Goal: Navigation & Orientation: Find specific page/section

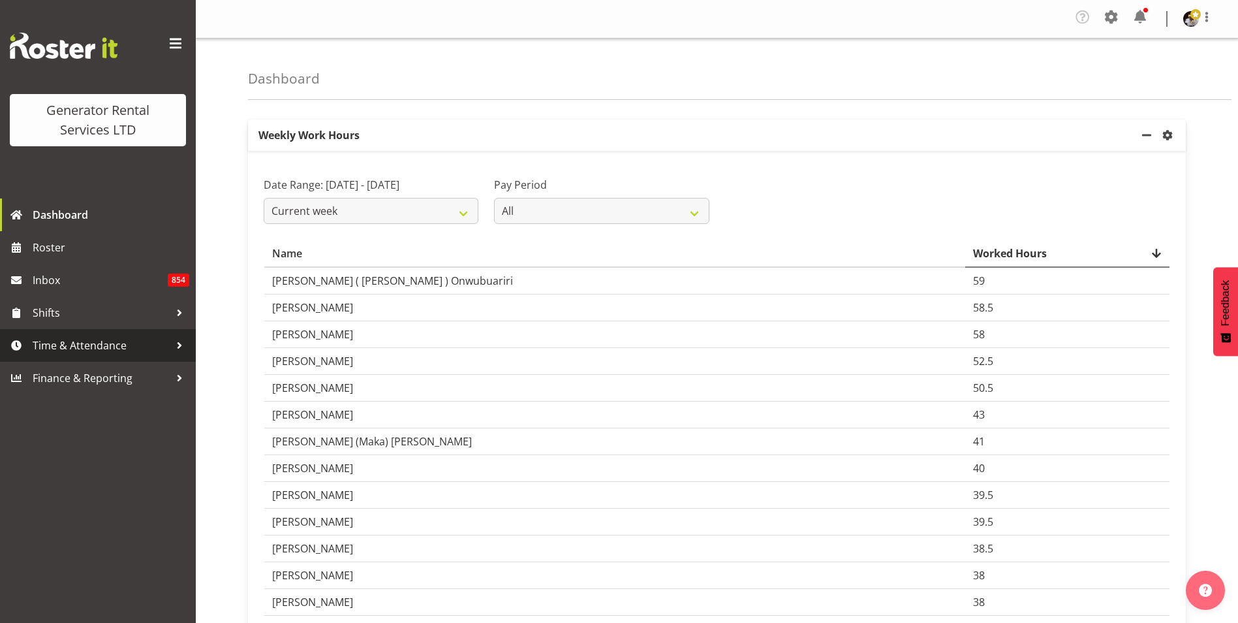
click at [124, 337] on span "Time & Attendance" at bounding box center [101, 345] width 137 height 20
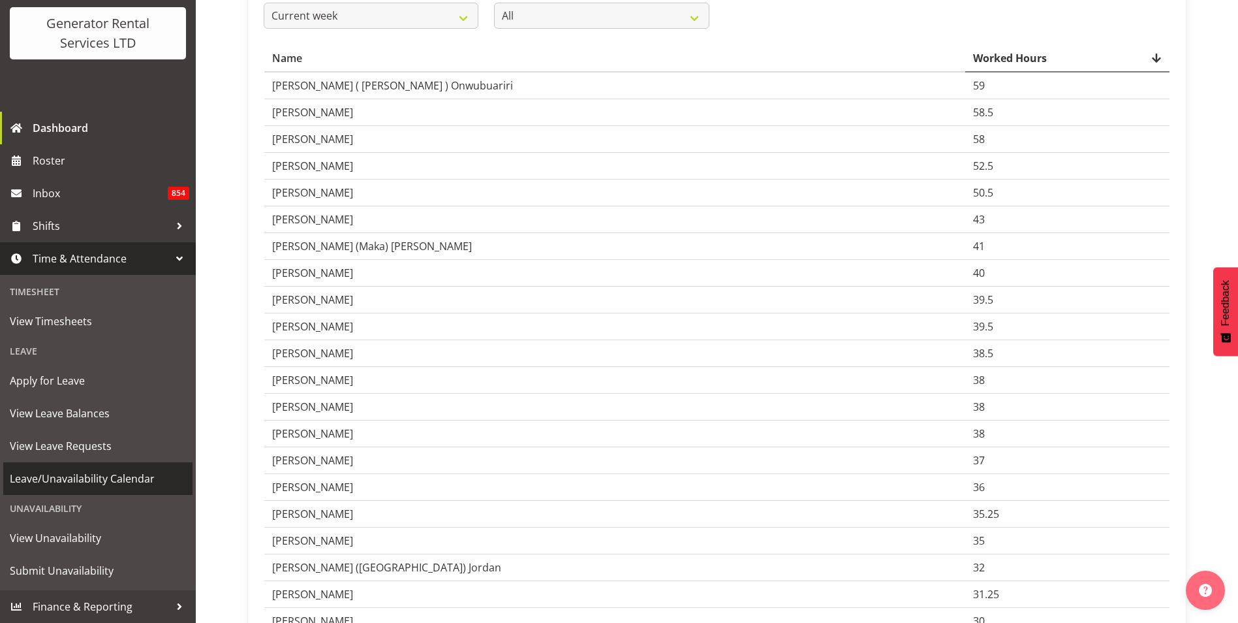
scroll to position [196, 0]
click at [90, 480] on span "Leave/Unavailability Calendar" at bounding box center [98, 479] width 176 height 20
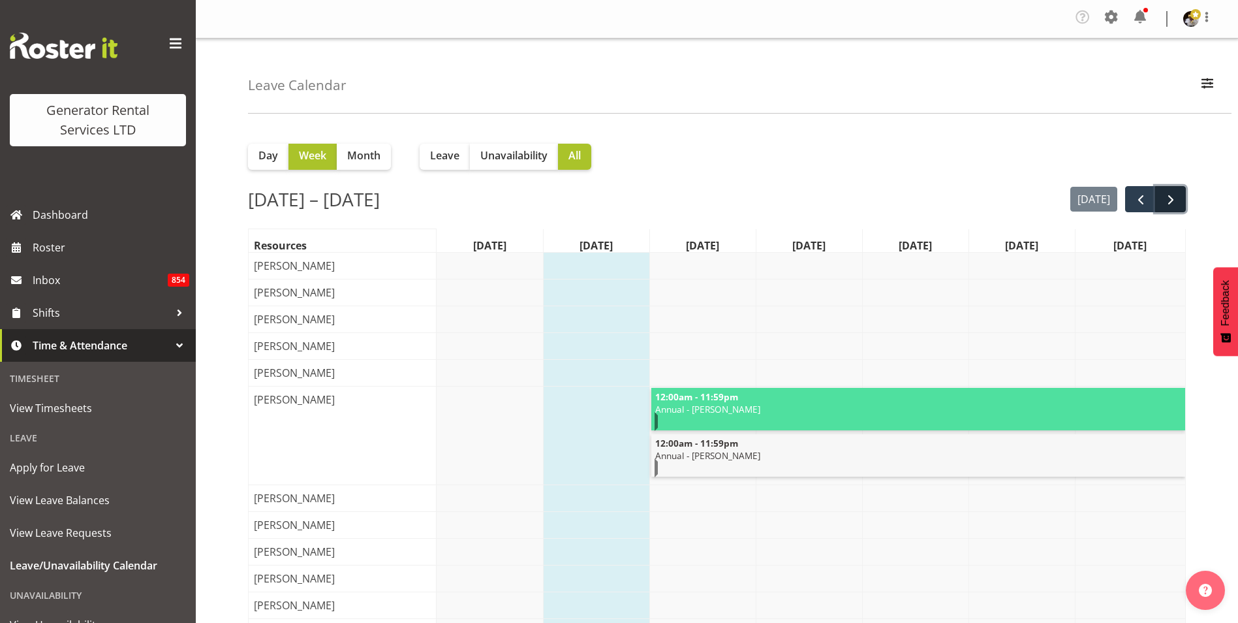
click at [1170, 197] on span "next" at bounding box center [1171, 200] width 16 height 16
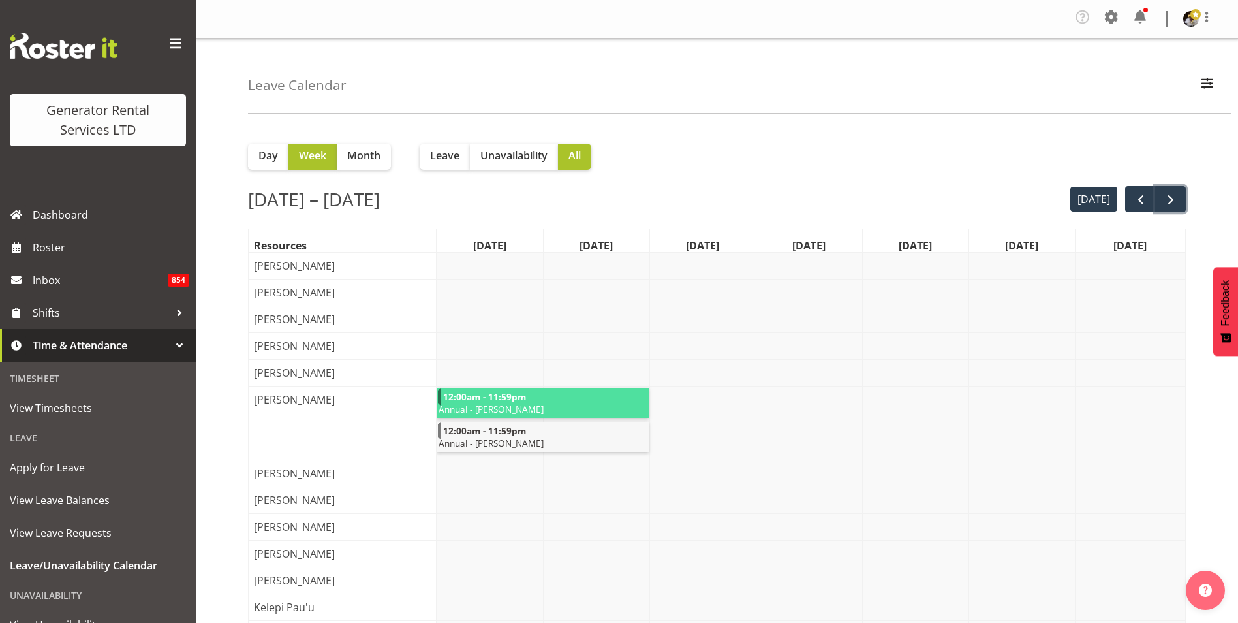
click at [1170, 197] on span "next" at bounding box center [1171, 200] width 16 height 16
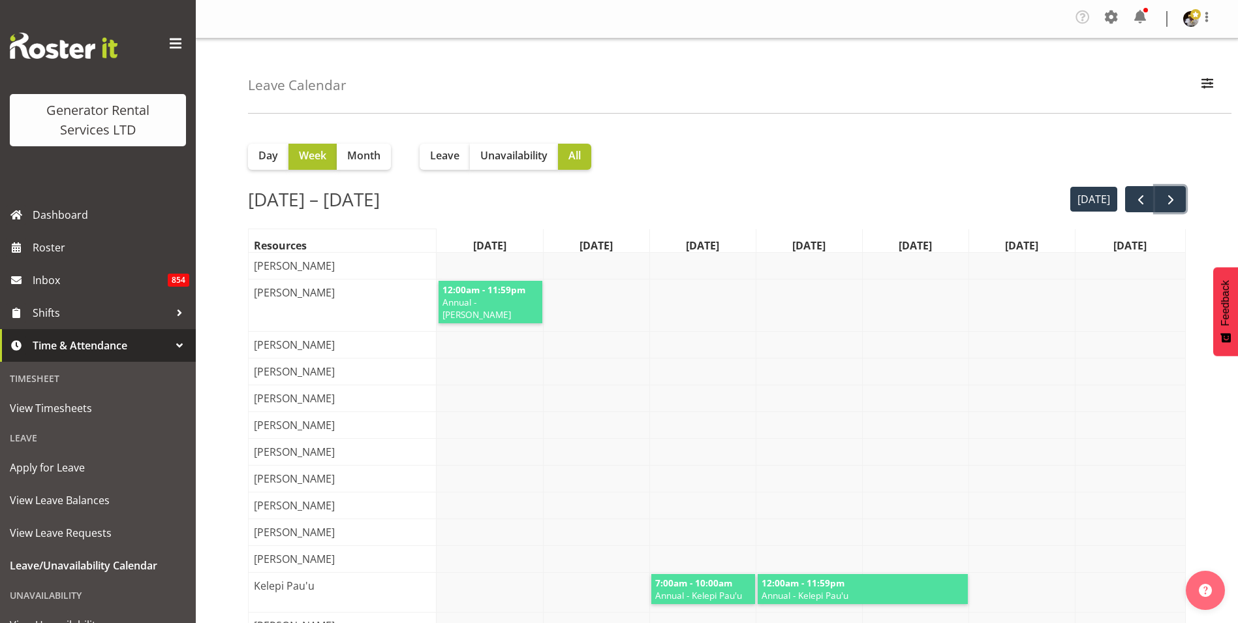
click at [1170, 197] on span "next" at bounding box center [1171, 200] width 16 height 16
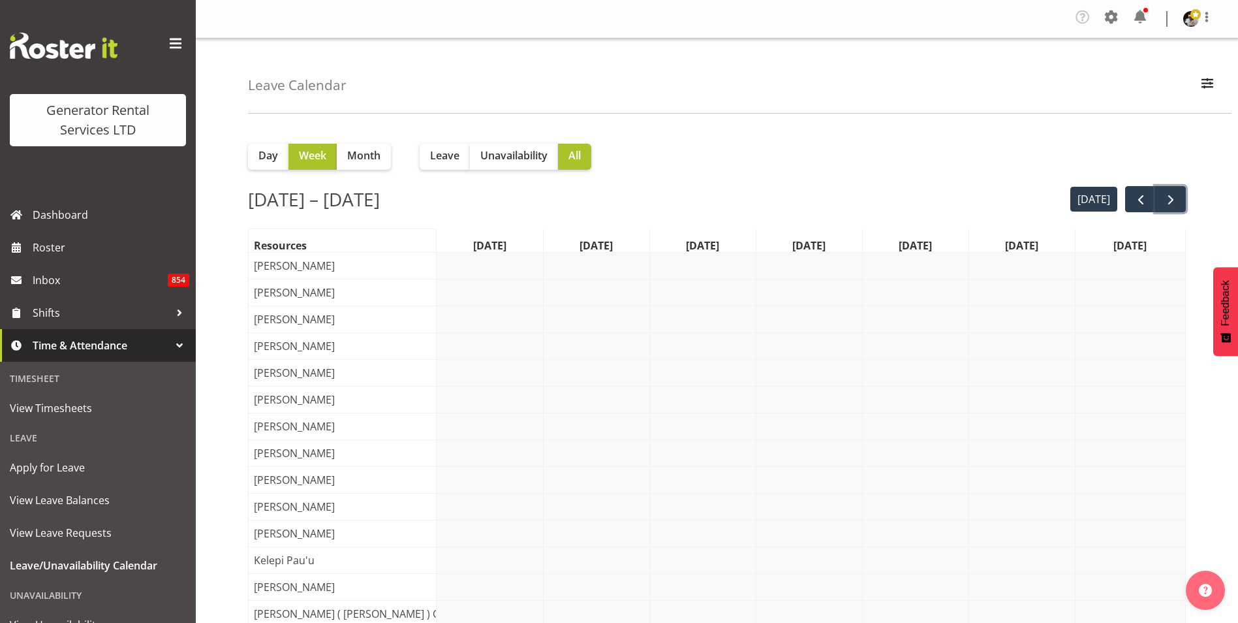
click at [1170, 197] on span "next" at bounding box center [1171, 200] width 16 height 16
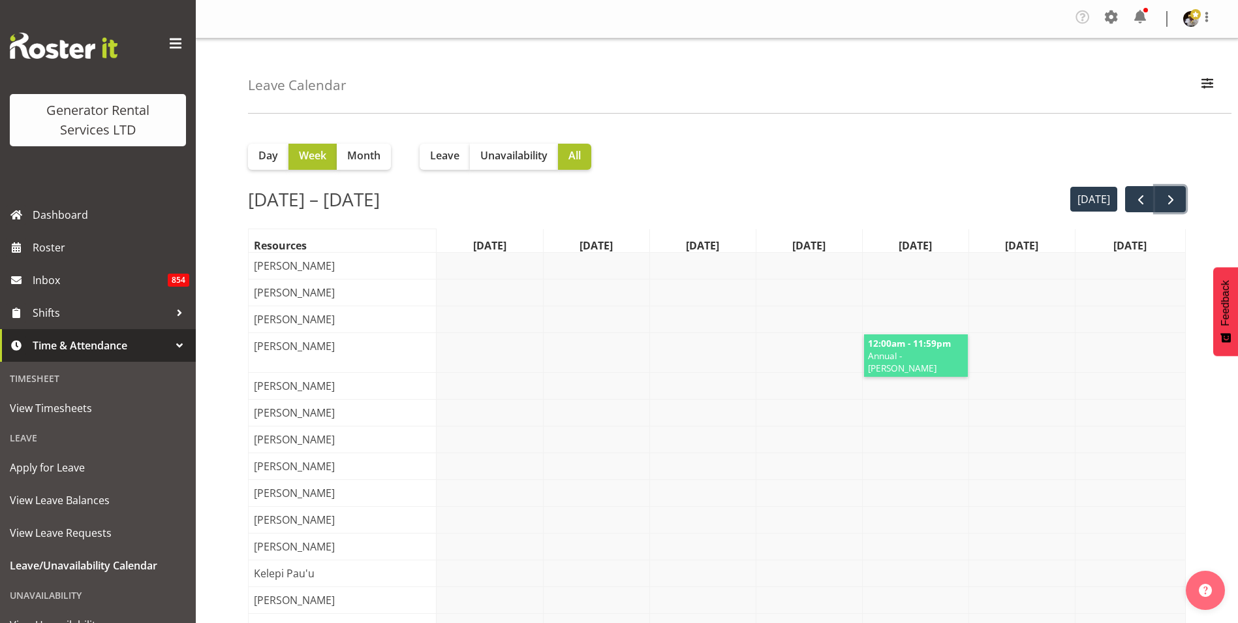
click at [1170, 197] on span "next" at bounding box center [1171, 200] width 16 height 16
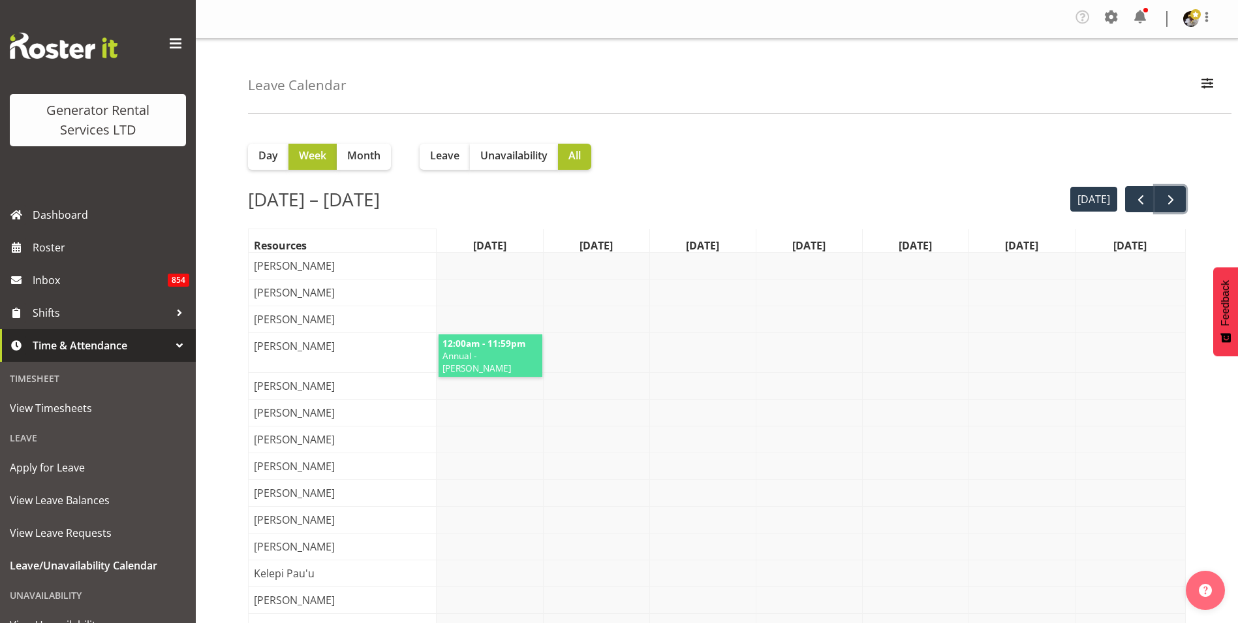
click at [1170, 197] on span "next" at bounding box center [1171, 200] width 16 height 16
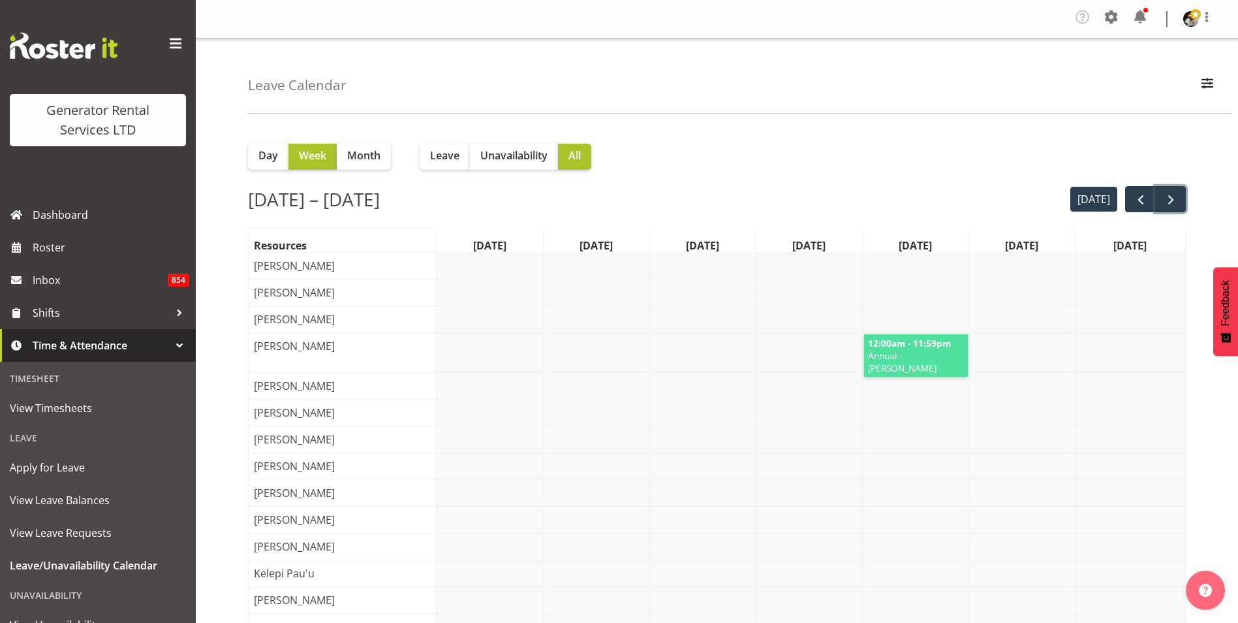
click at [1170, 197] on span "next" at bounding box center [1171, 200] width 16 height 16
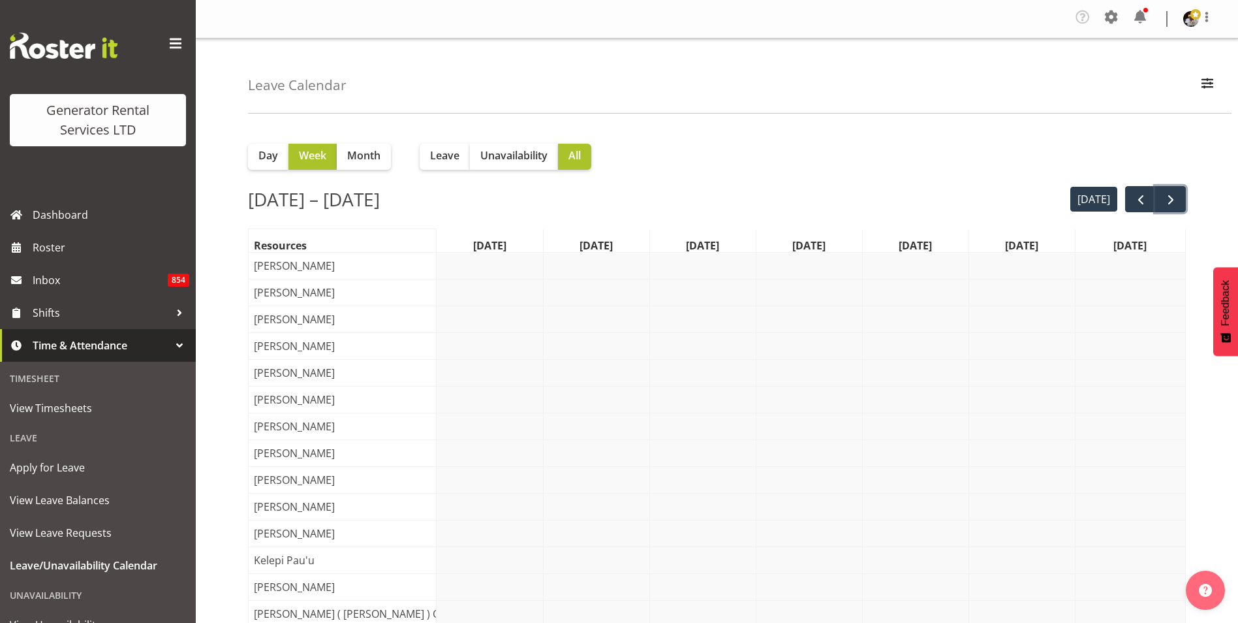
click at [1170, 197] on span "next" at bounding box center [1171, 200] width 16 height 16
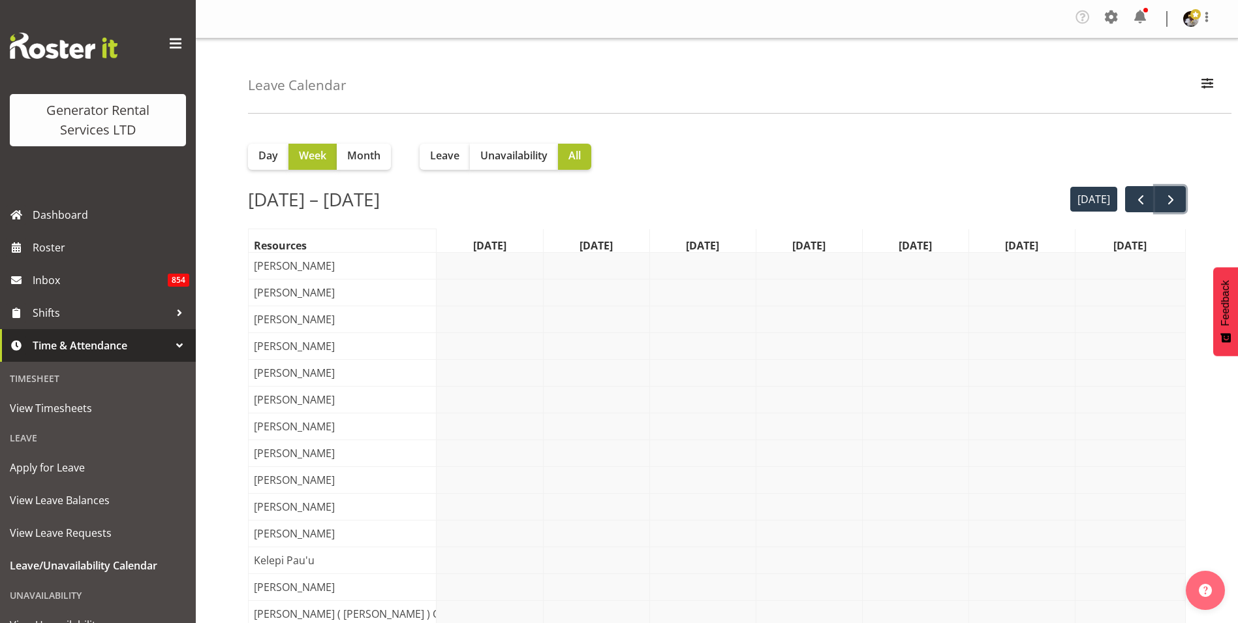
click at [1170, 197] on span "next" at bounding box center [1171, 200] width 16 height 16
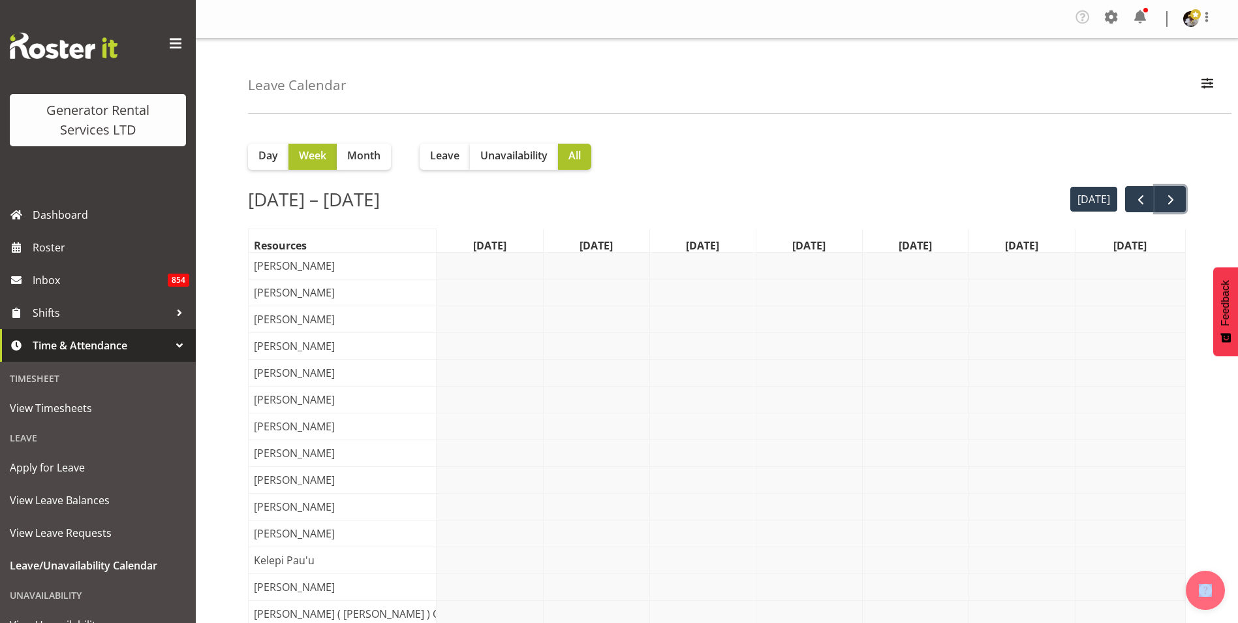
click at [1170, 197] on span "next" at bounding box center [1171, 200] width 16 height 16
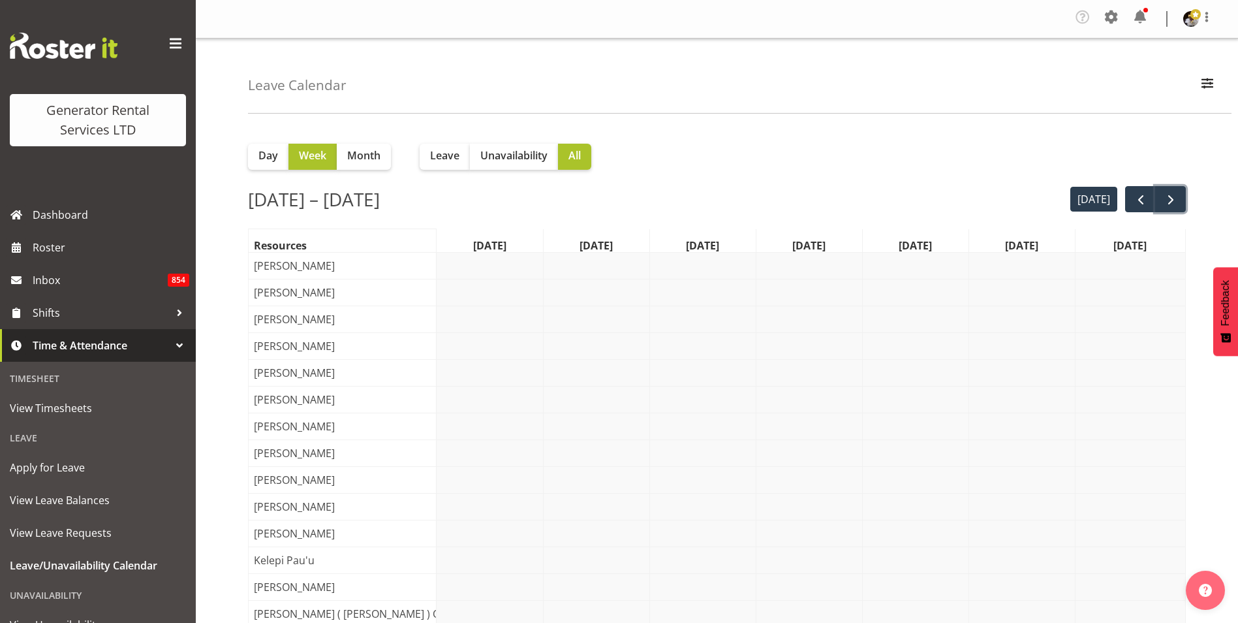
click at [1170, 197] on span "next" at bounding box center [1171, 200] width 16 height 16
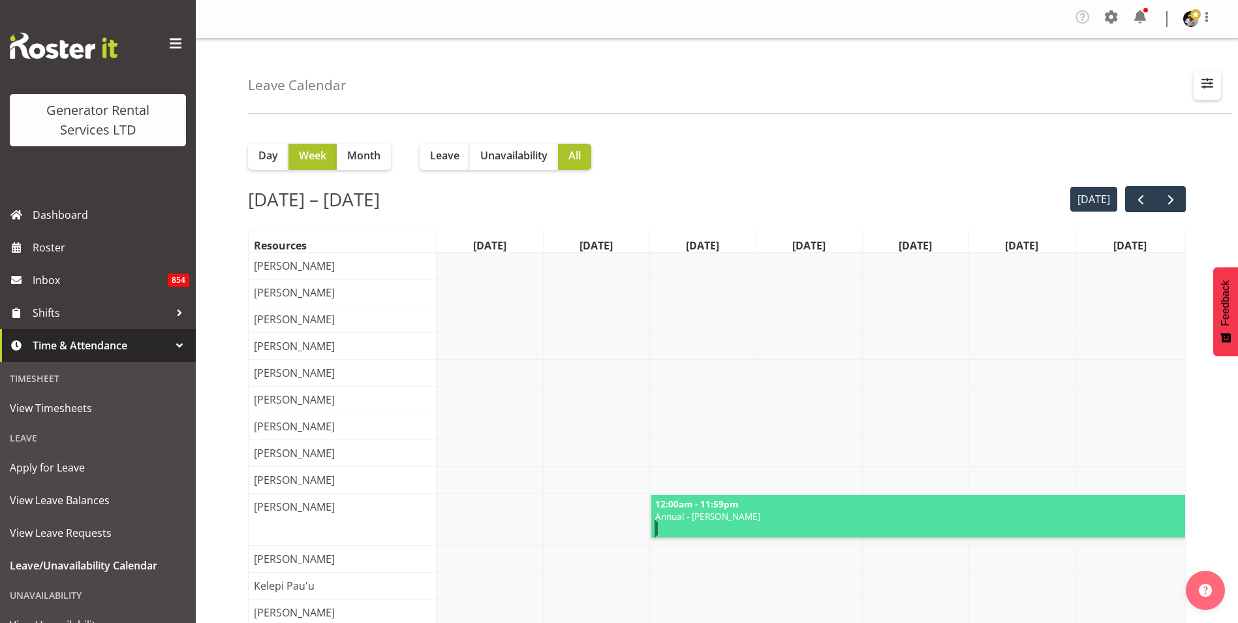
click at [1206, 82] on span "button" at bounding box center [1207, 82] width 17 height 17
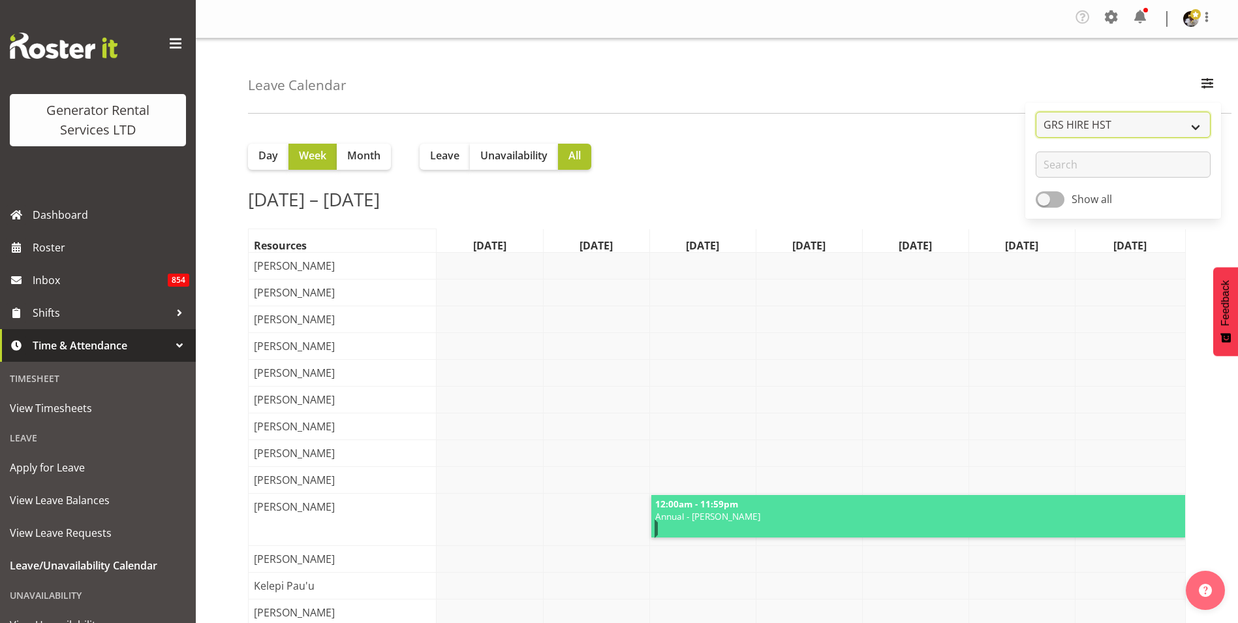
click at [1119, 124] on select "GRS ADMIN AKL GRS ENGINEERING AKL GRS HIRE AKL GRS HIRE HST GRS HIRE TGA GRS SA…" at bounding box center [1123, 125] width 175 height 26
click at [1036, 112] on select "GRS ADMIN AKL GRS ENGINEERING AKL GRS HIRE AKL GRS HIRE HST GRS HIRE TGA GRS SA…" at bounding box center [1123, 125] width 175 height 26
click at [1093, 160] on input "text" at bounding box center [1123, 164] width 175 height 26
click at [986, 149] on div "Day Week Month Leave Unavailability All" at bounding box center [717, 151] width 938 height 37
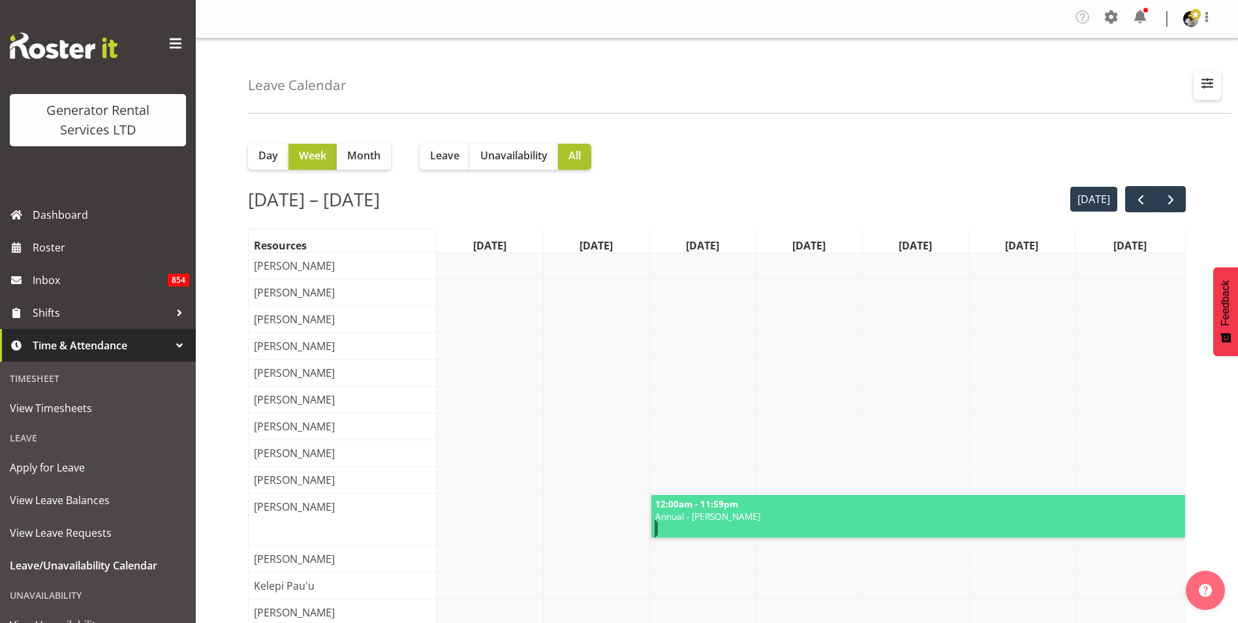
click at [1211, 80] on span "button" at bounding box center [1207, 82] width 17 height 17
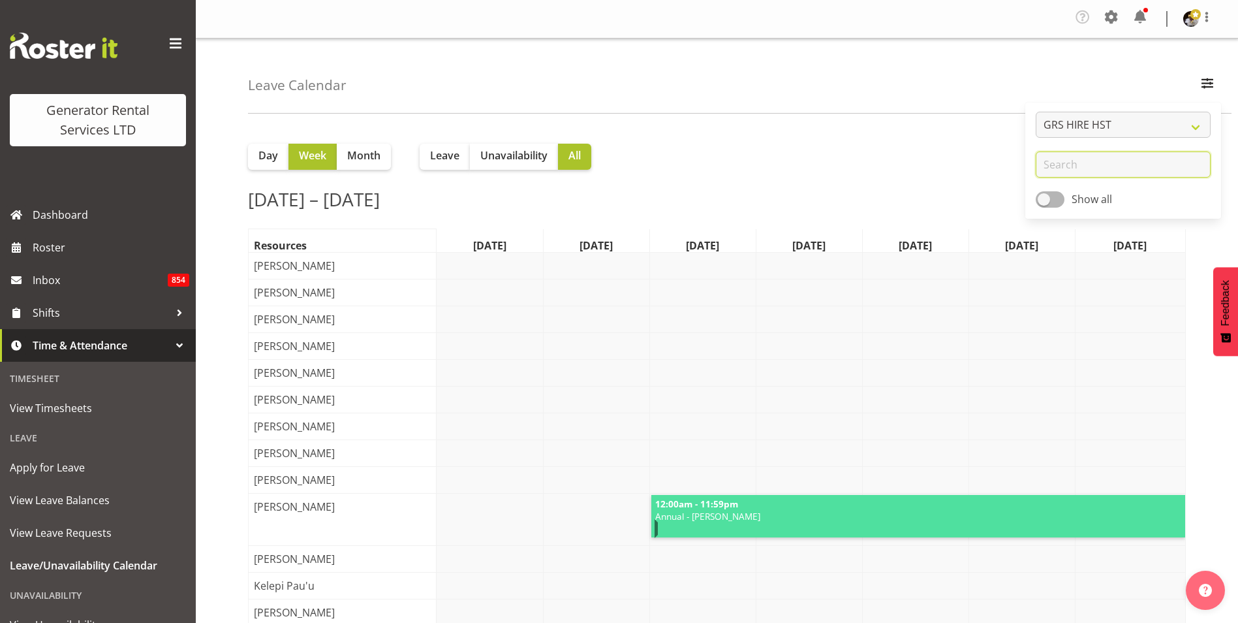
click at [1059, 169] on input "text" at bounding box center [1123, 164] width 175 height 26
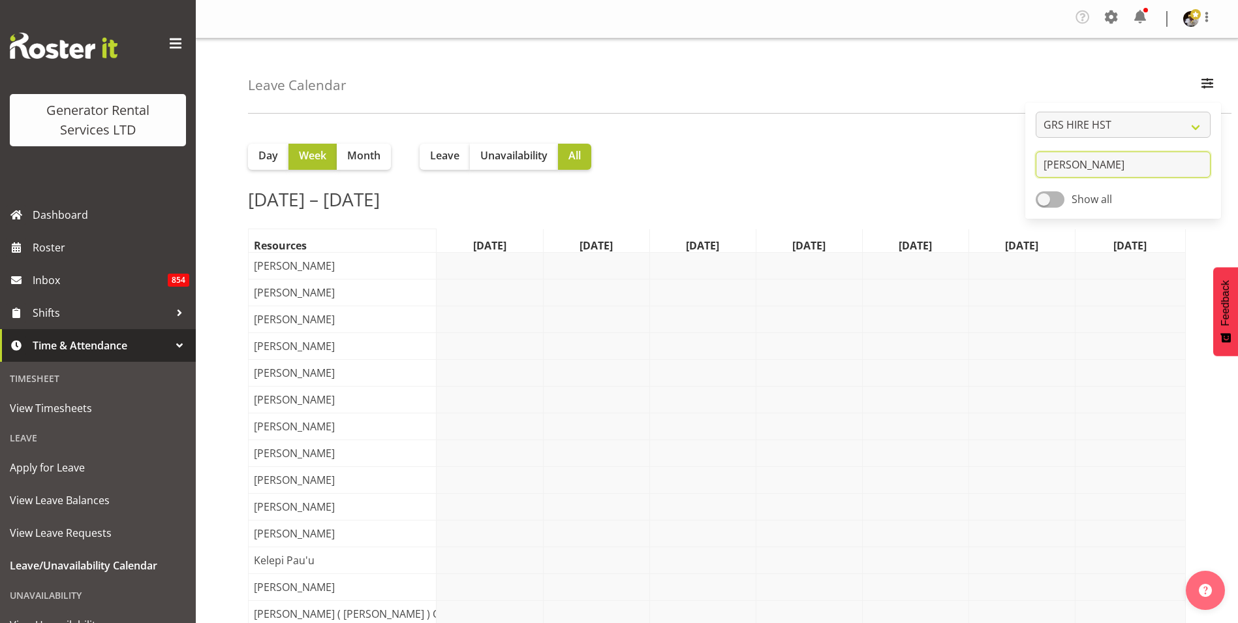
click at [1104, 168] on input "stephen k" at bounding box center [1123, 164] width 175 height 26
type input "stephen kennedy"
click at [519, 153] on span "Unavailability" at bounding box center [513, 155] width 67 height 16
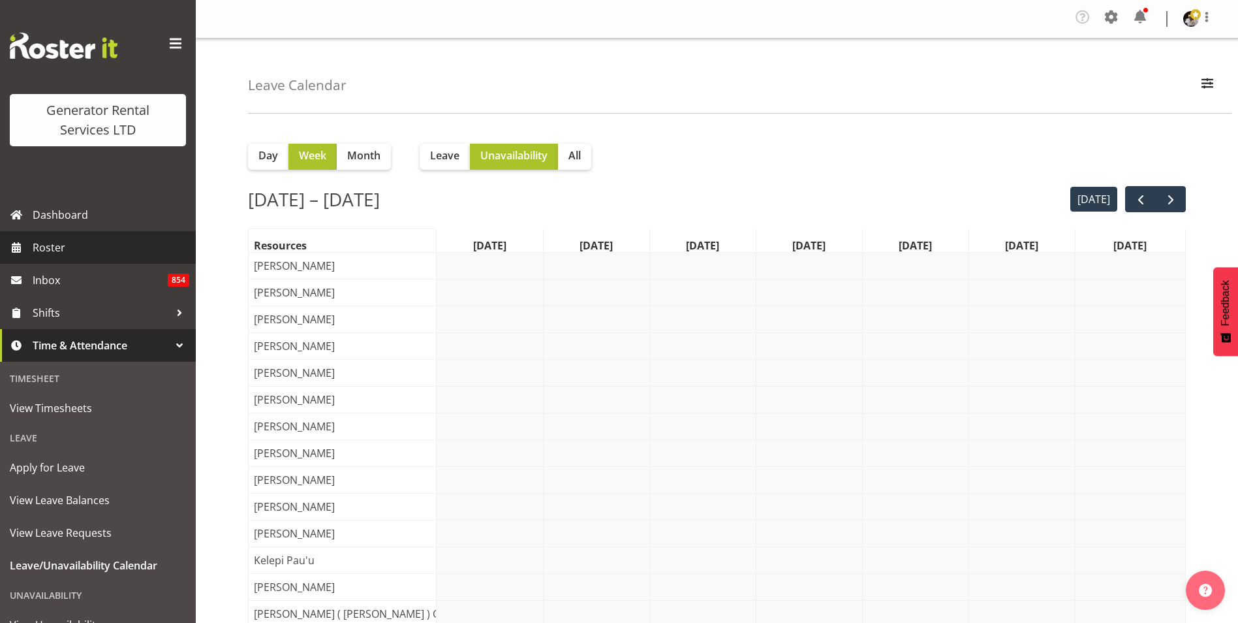
click at [67, 251] on span "Roster" at bounding box center [111, 248] width 157 height 20
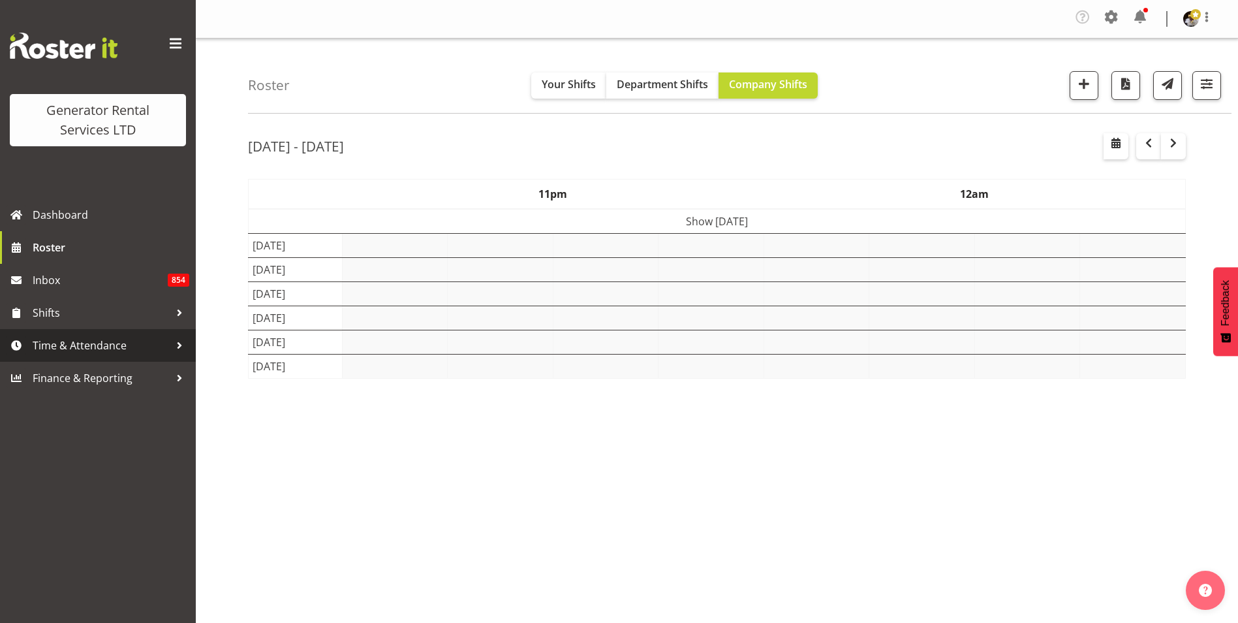
click at [187, 341] on div at bounding box center [180, 345] width 20 height 20
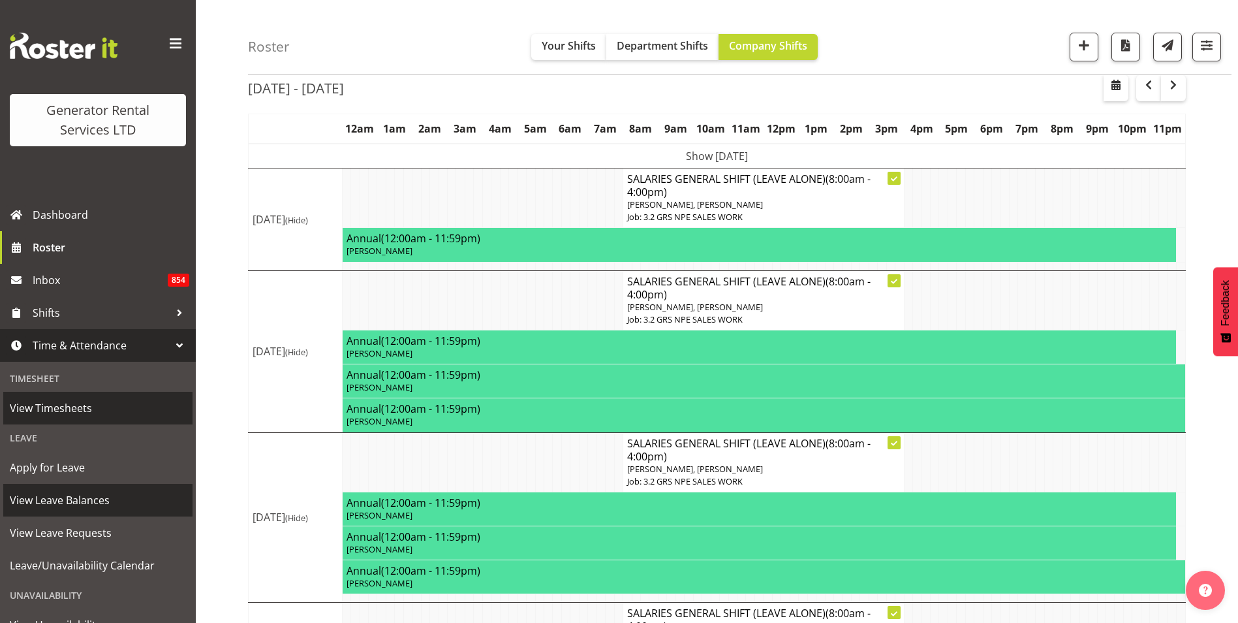
scroll to position [87, 0]
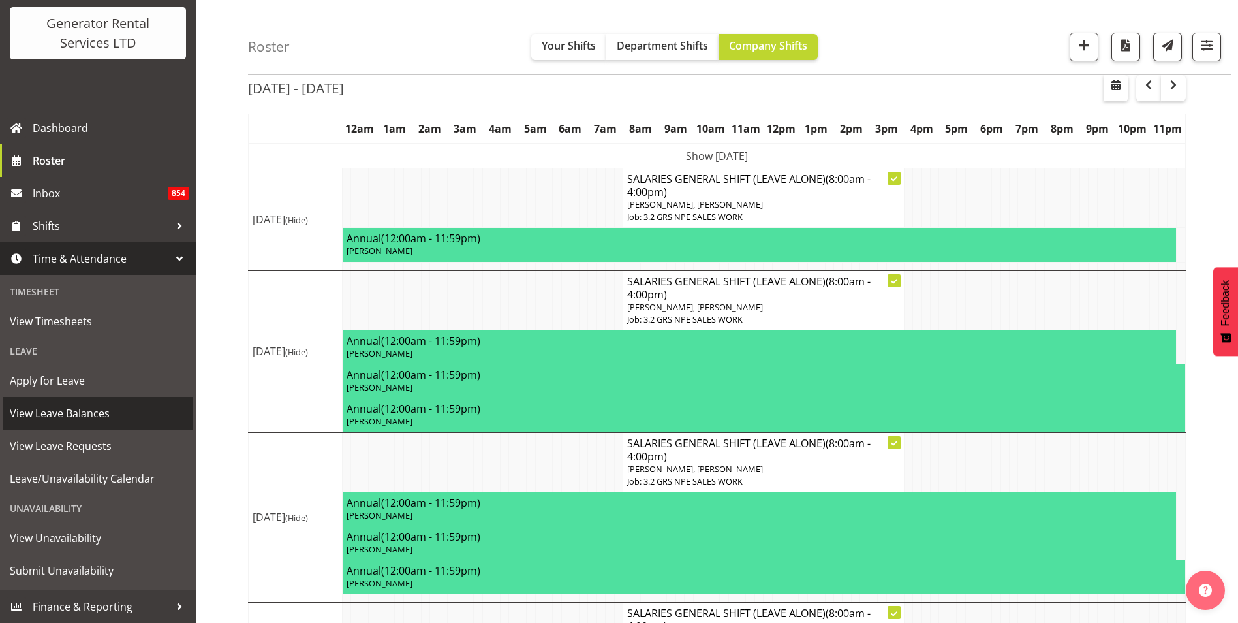
click at [93, 418] on span "View Leave Balances" at bounding box center [98, 413] width 176 height 20
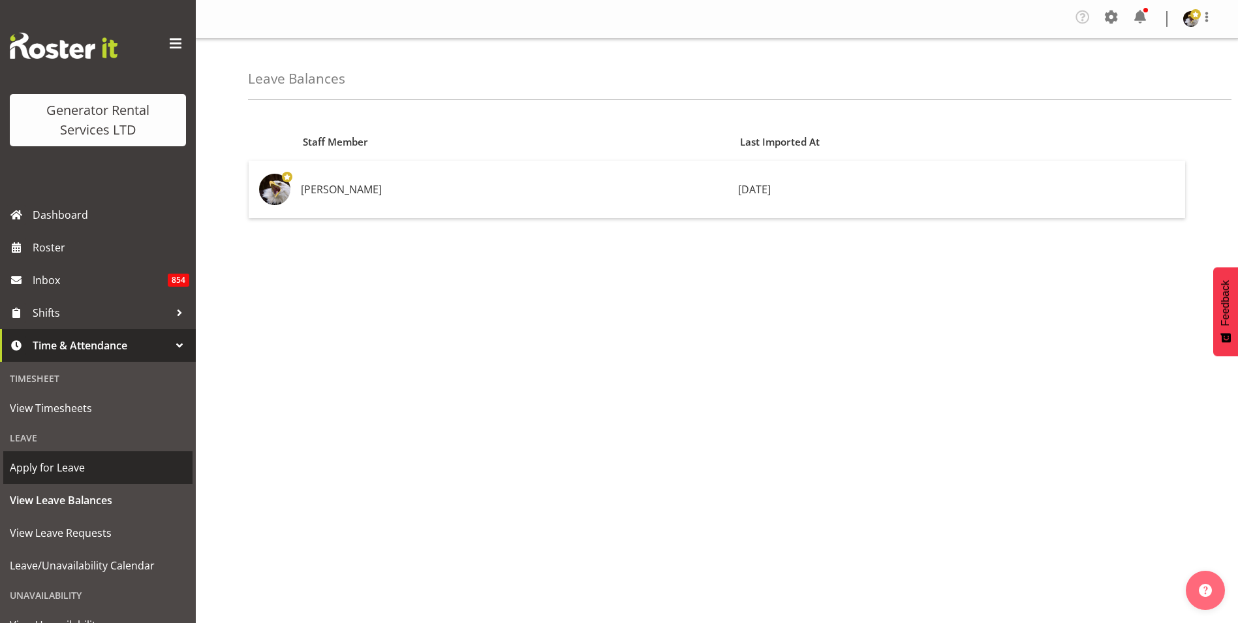
scroll to position [87, 0]
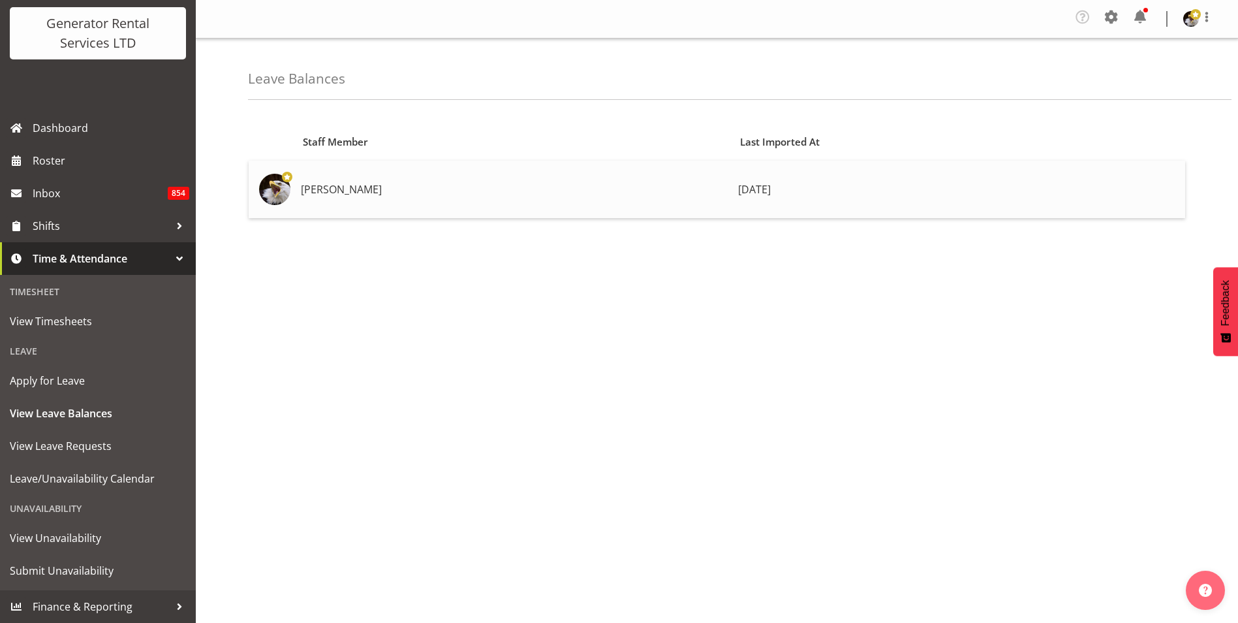
click at [437, 176] on td "[PERSON_NAME]" at bounding box center [514, 189] width 437 height 57
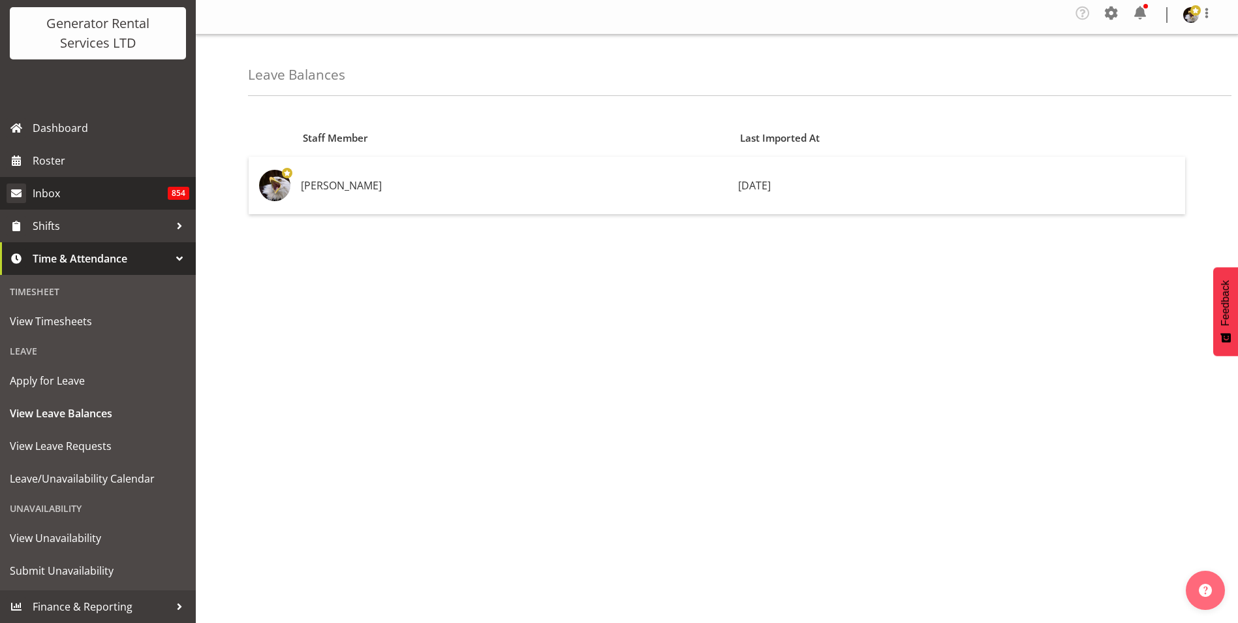
scroll to position [0, 0]
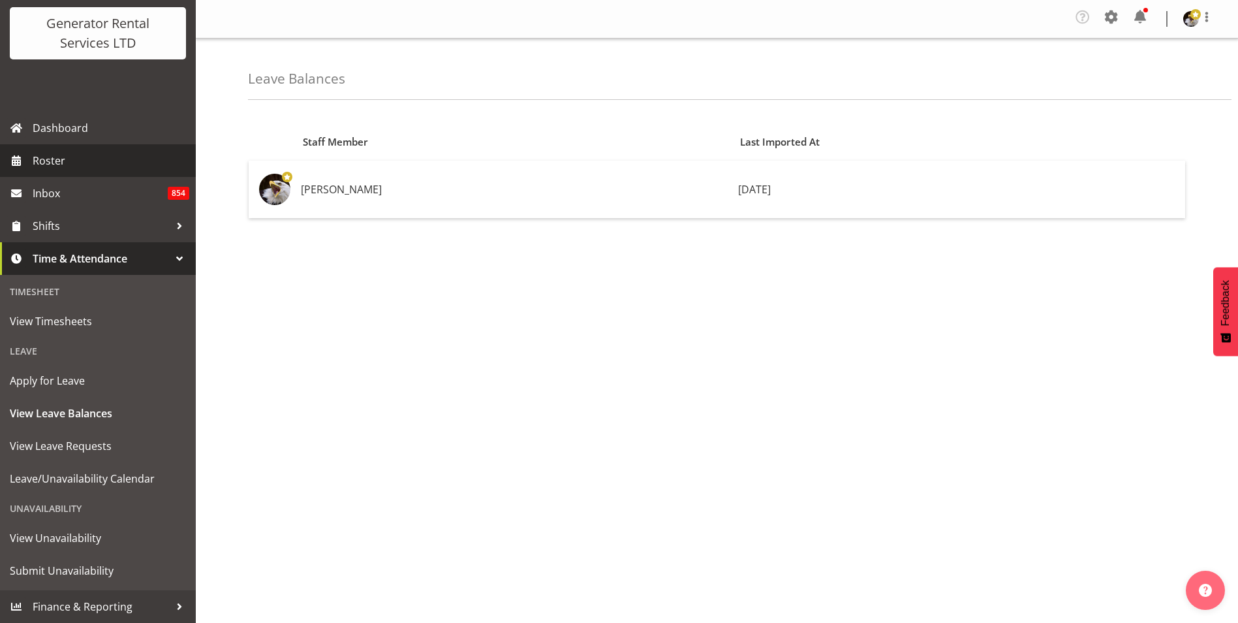
click at [38, 155] on span "Roster" at bounding box center [111, 161] width 157 height 20
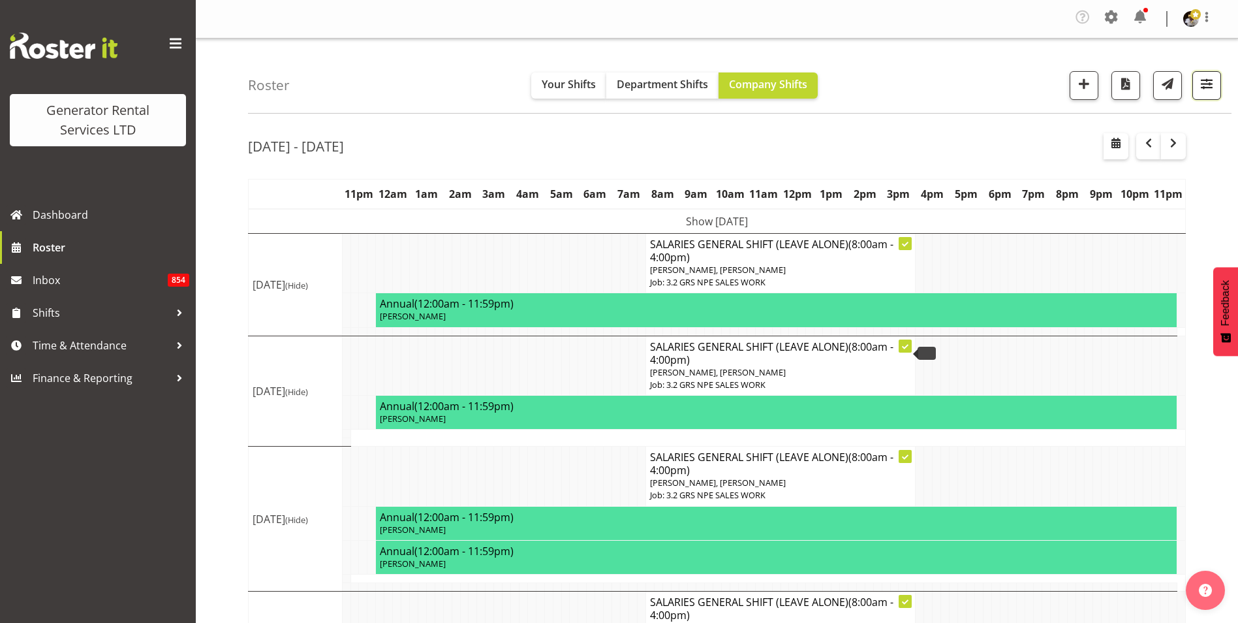
click at [1201, 79] on span "button" at bounding box center [1206, 83] width 17 height 17
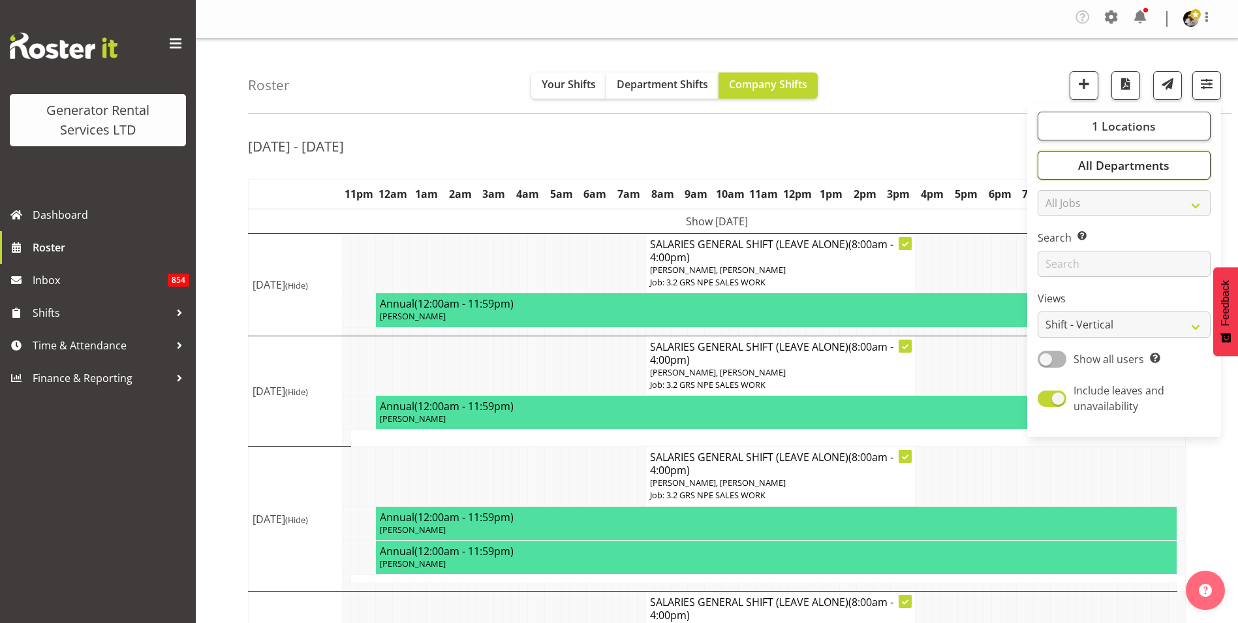
click at [1135, 163] on span "All Departments" at bounding box center [1123, 165] width 91 height 16
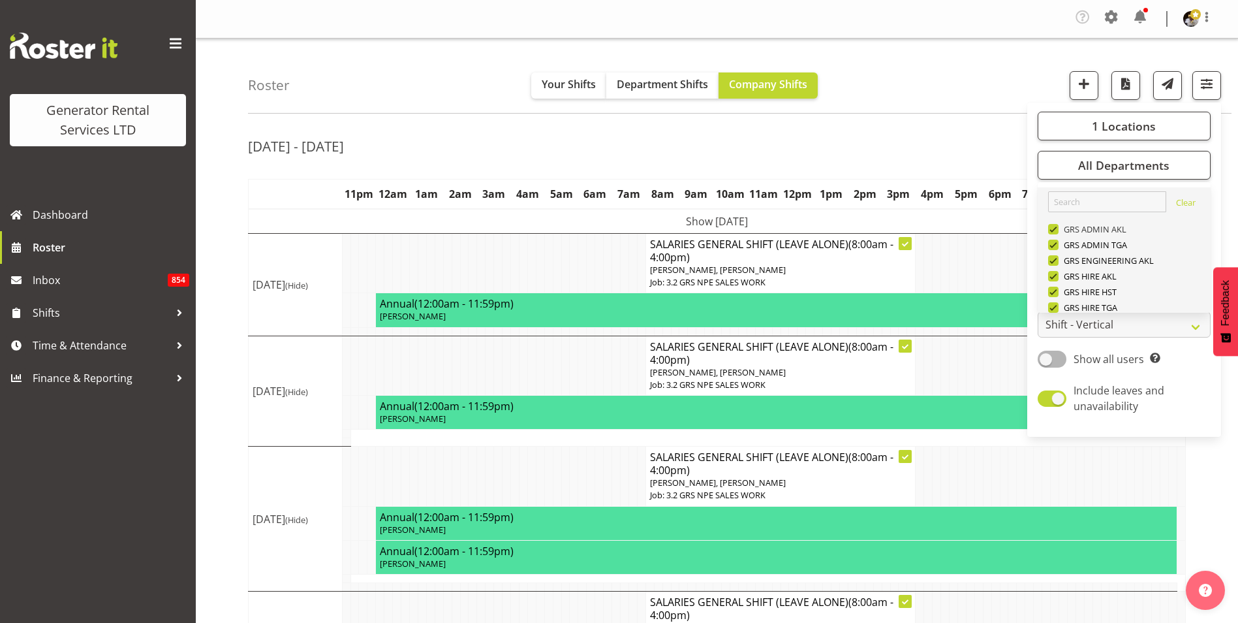
click at [1061, 230] on span "GRS ADMIN AKL" at bounding box center [1093, 229] width 69 height 10
click at [1057, 230] on input "GRS ADMIN AKL" at bounding box center [1052, 229] width 8 height 8
checkbox input "false"
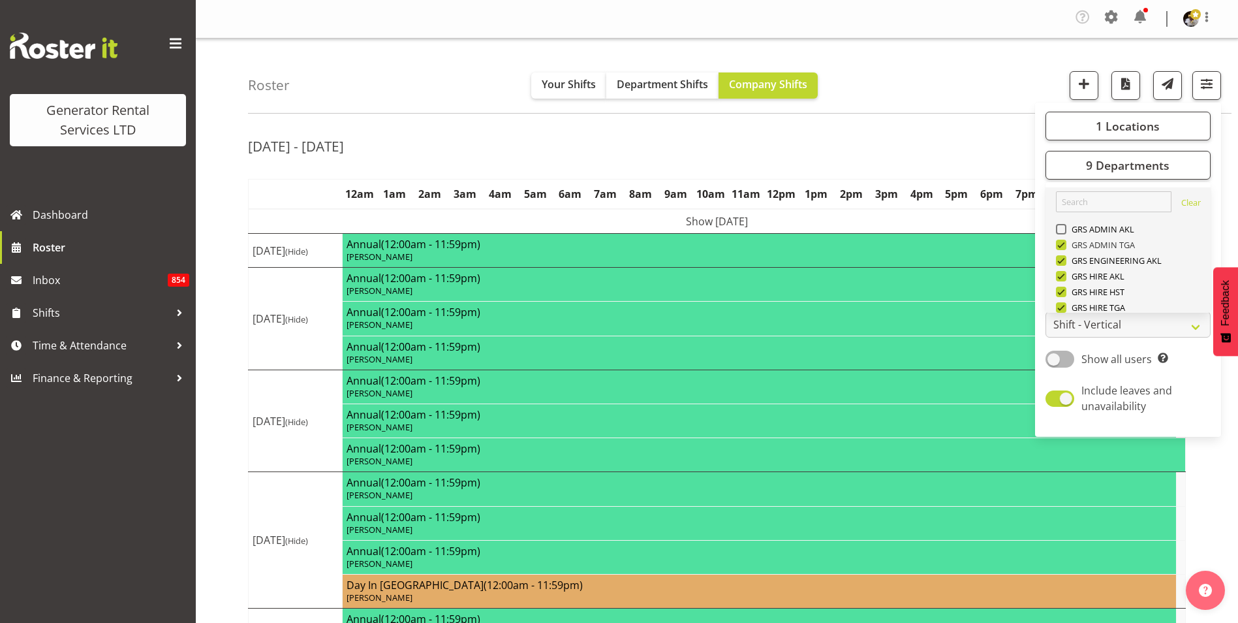
click at [1061, 245] on span at bounding box center [1061, 245] width 10 height 10
click at [1061, 245] on input "GRS ADMIN TGA" at bounding box center [1060, 245] width 8 height 8
checkbox input "false"
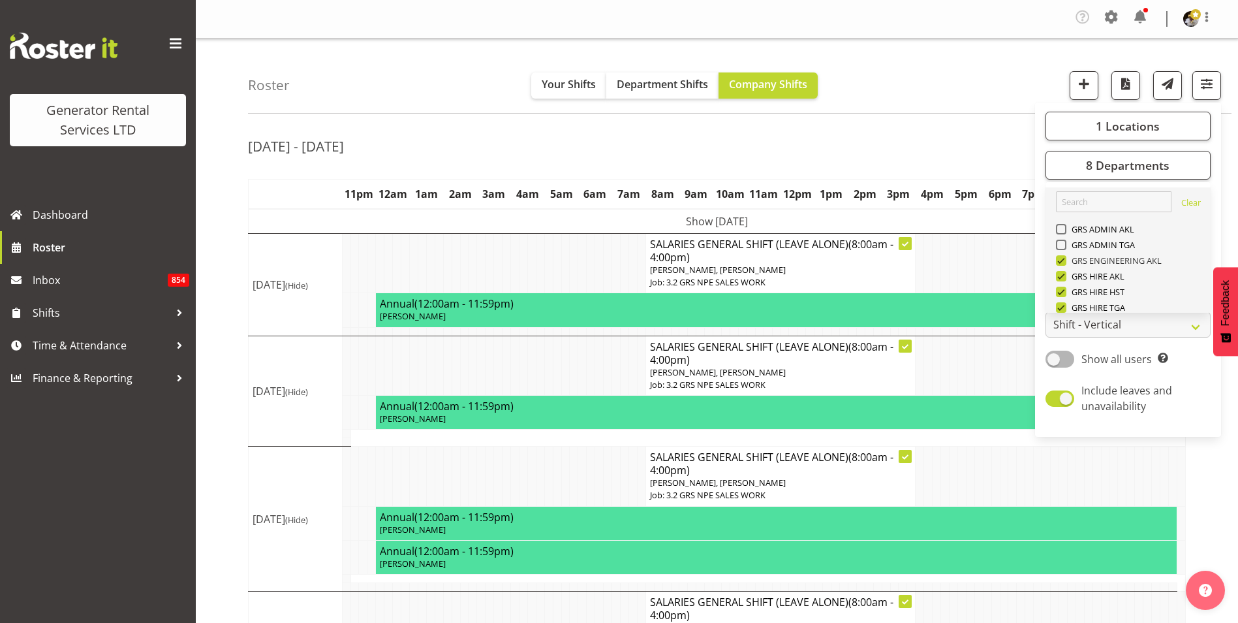
click at [1066, 261] on span at bounding box center [1061, 260] width 10 height 10
click at [1064, 261] on input "GRS ENGINEERING AKL" at bounding box center [1060, 260] width 8 height 8
checkbox input "false"
click at [1065, 308] on span at bounding box center [1061, 307] width 10 height 10
click at [1064, 308] on input "GRS HIRE TGA" at bounding box center [1060, 307] width 8 height 8
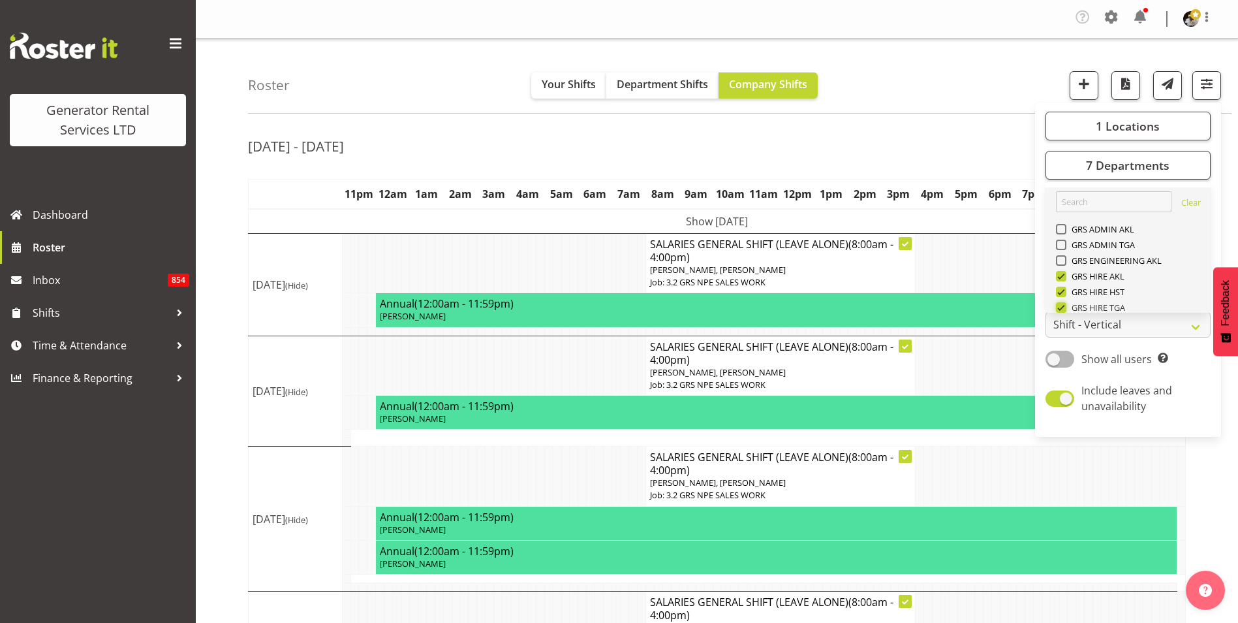
checkbox input "false"
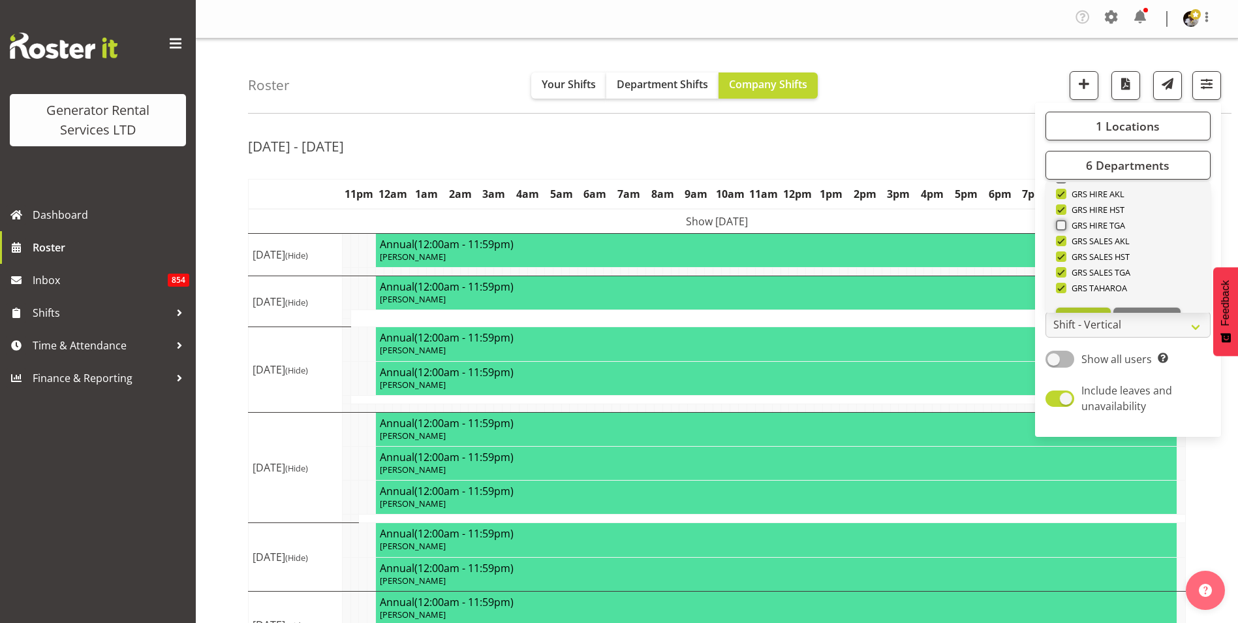
scroll to position [110, 0]
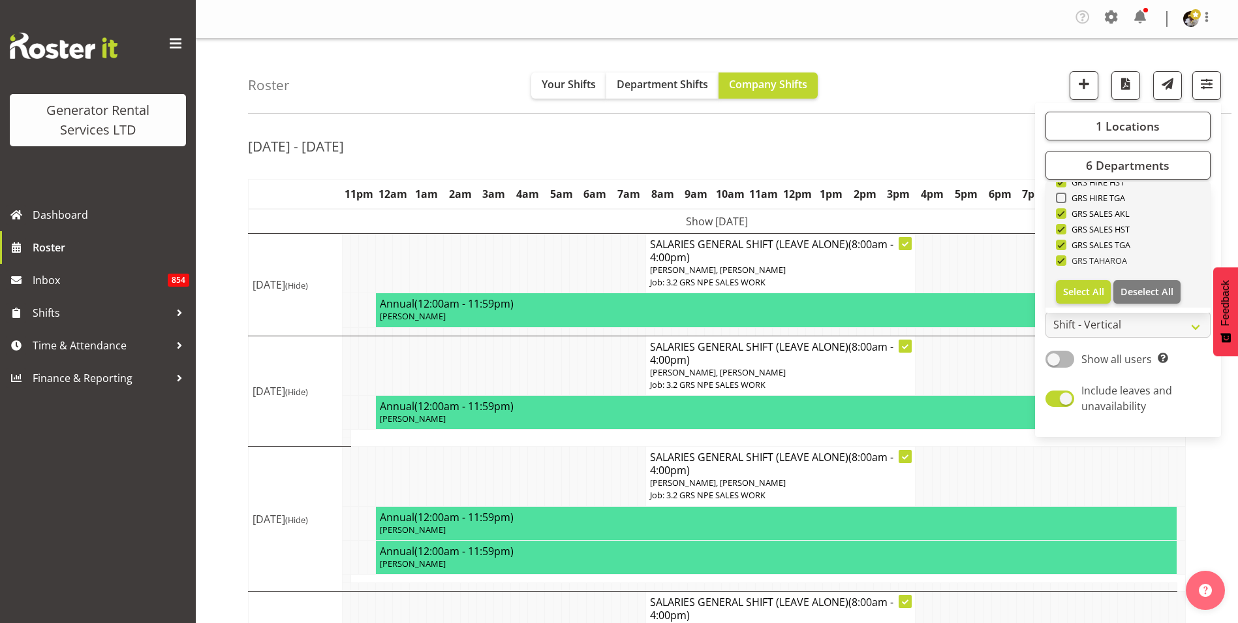
click at [1063, 257] on span at bounding box center [1061, 260] width 10 height 10
click at [1063, 257] on input "GRS TAHAROA" at bounding box center [1060, 260] width 8 height 8
checkbox input "false"
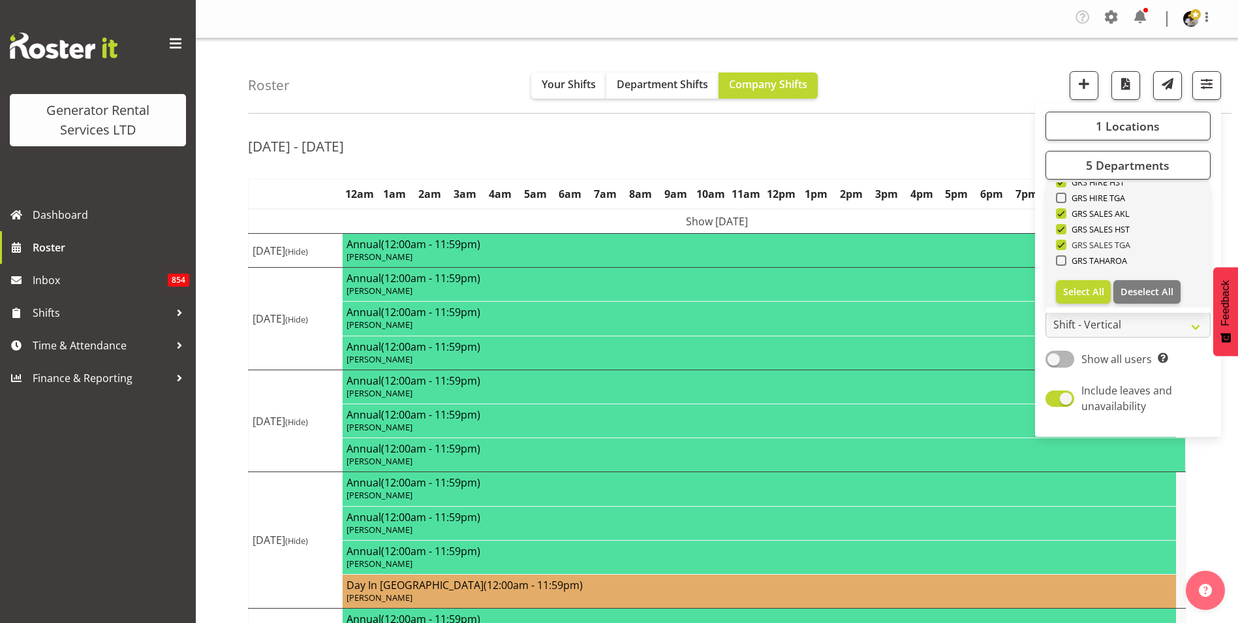
click at [1063, 243] on span at bounding box center [1061, 245] width 10 height 10
click at [1063, 243] on input "GRS SALES TGA" at bounding box center [1060, 245] width 8 height 8
checkbox input "false"
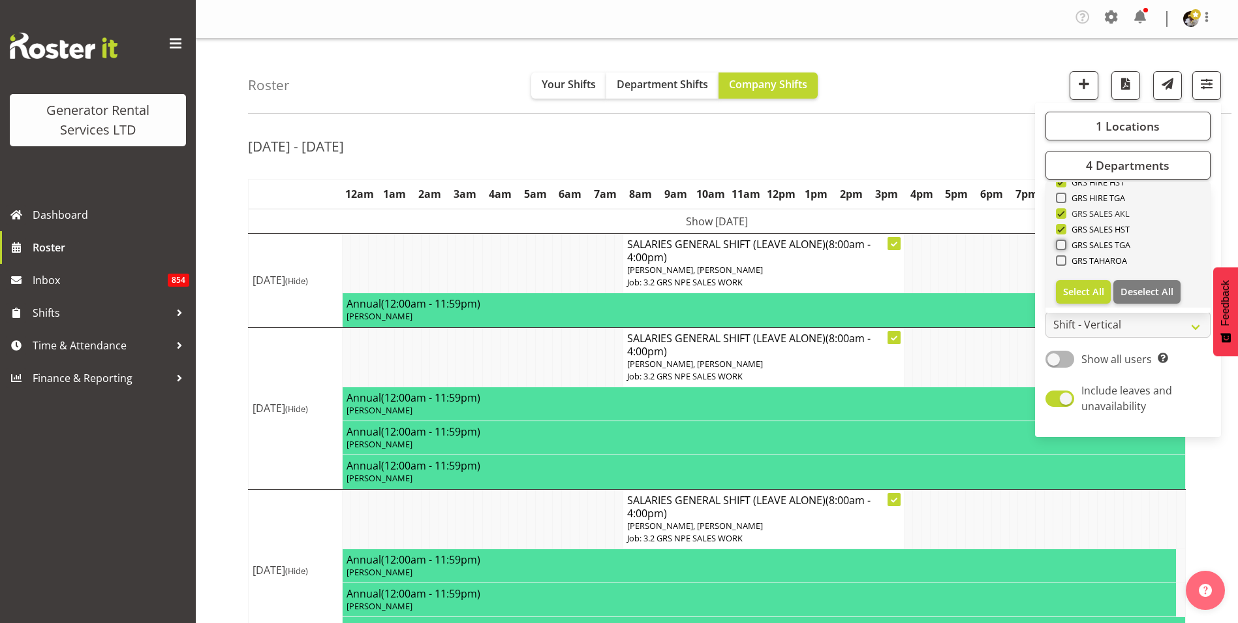
click at [1061, 212] on span at bounding box center [1061, 213] width 10 height 10
click at [1061, 212] on input "GRS SALES AKL" at bounding box center [1060, 214] width 8 height 8
checkbox input "false"
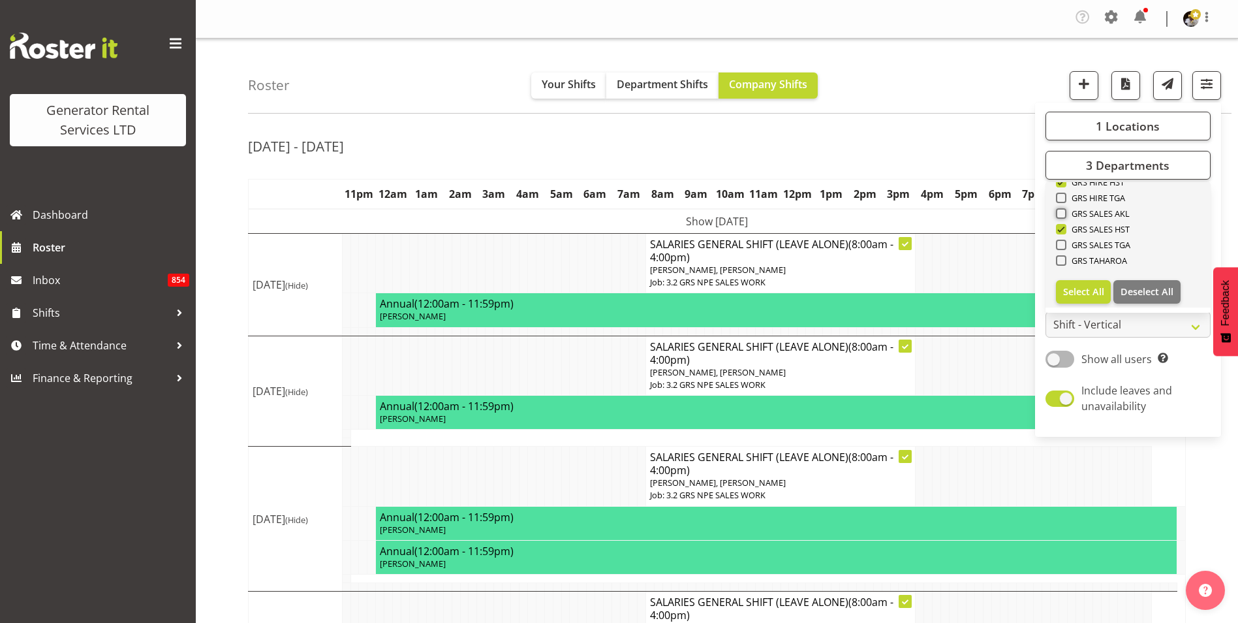
scroll to position [44, 0]
click at [1064, 232] on span at bounding box center [1061, 231] width 10 height 10
click at [1064, 232] on input "GRS HIRE AKL" at bounding box center [1060, 232] width 8 height 8
checkbox input "false"
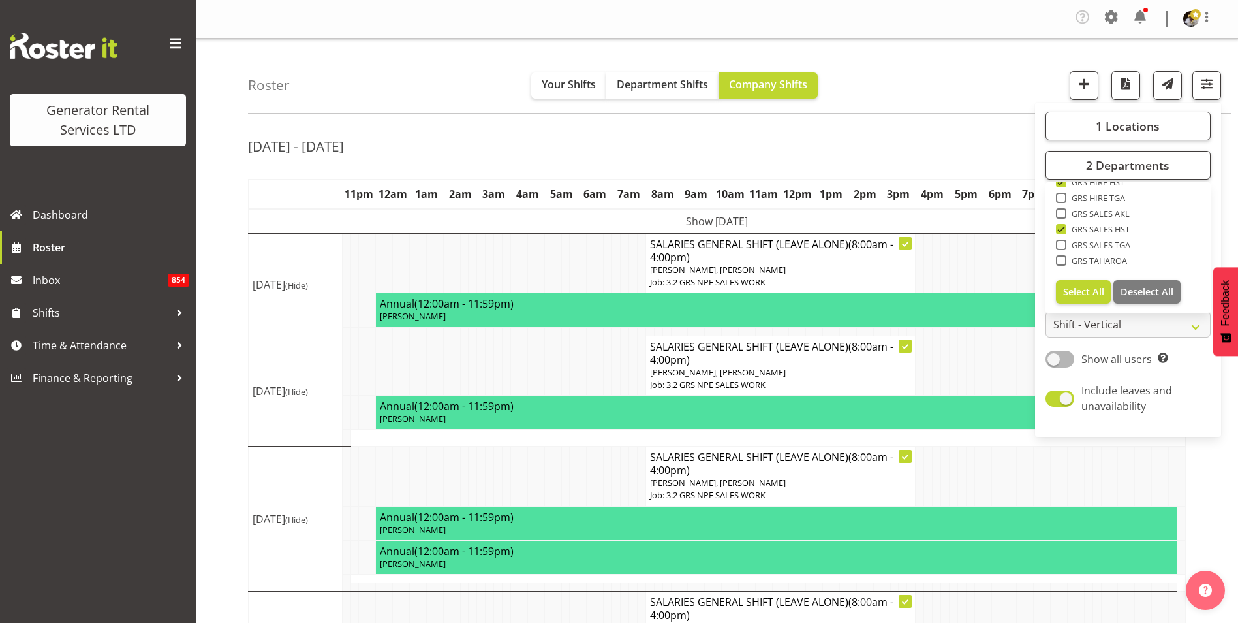
click at [984, 159] on div "[DATE] - [DATE]" at bounding box center [717, 148] width 938 height 30
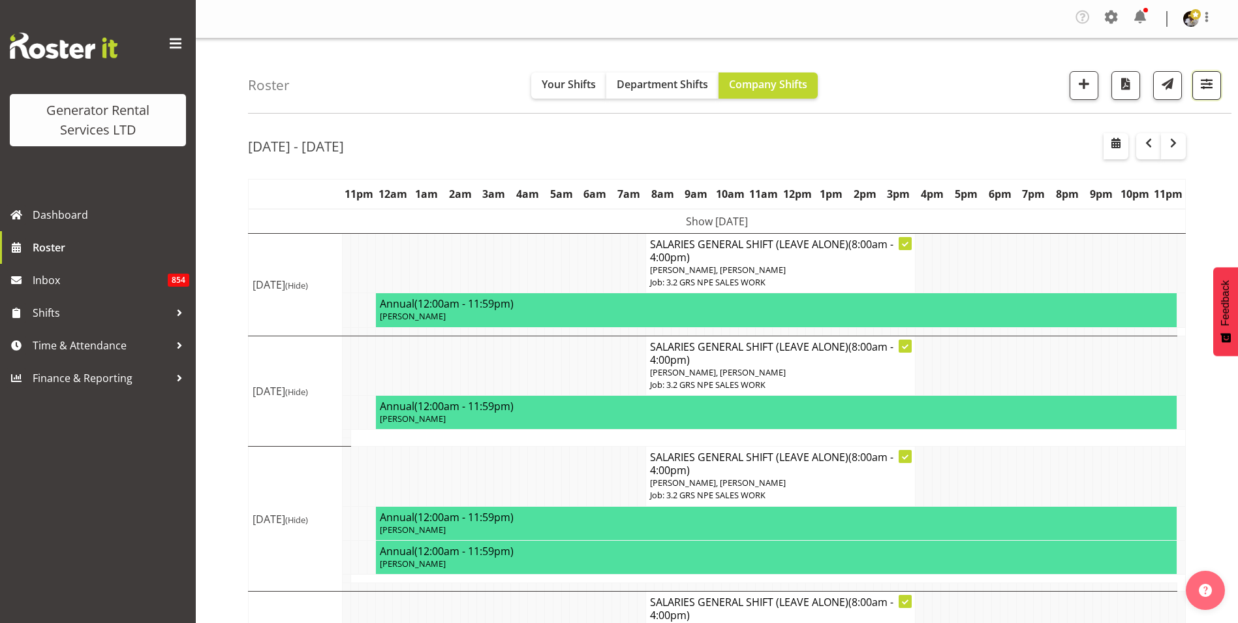
click at [1209, 80] on span "button" at bounding box center [1206, 83] width 17 height 17
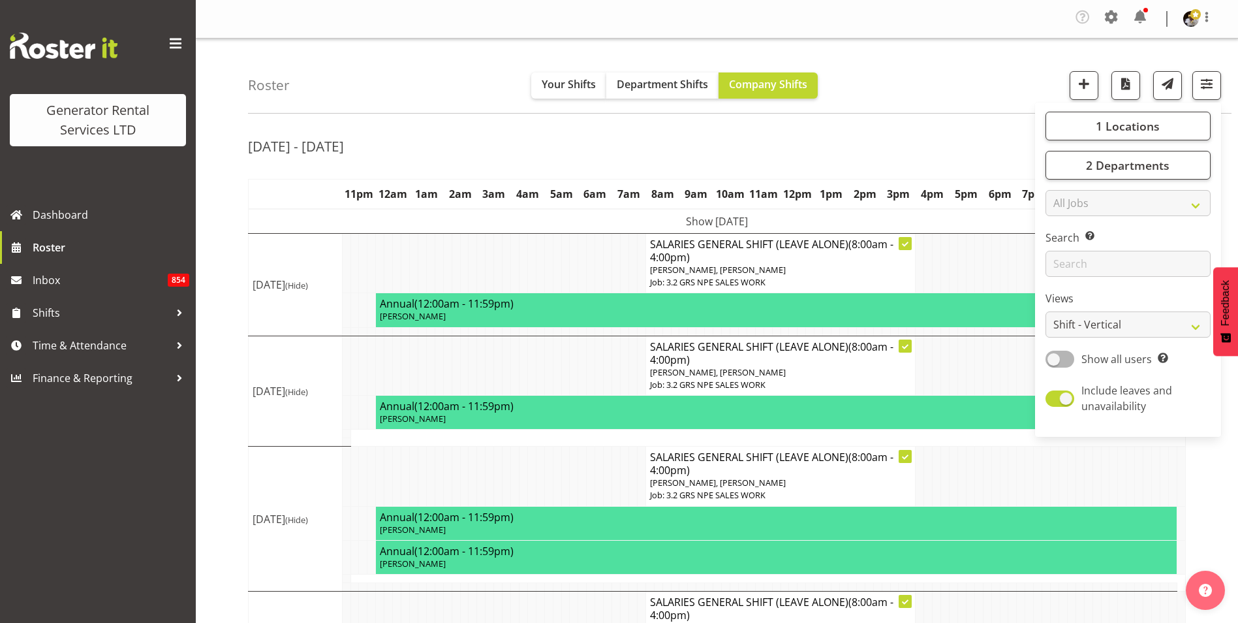
click at [1115, 189] on div "1 Locations Clear GRS Auckland GRS Hastings GRS LOWER NORTH ISLAND GRS Tauranga…" at bounding box center [1128, 270] width 186 height 324
click at [1121, 204] on select "All Jobs All Jobs 1.1 GRS AKL RENTALS 1.1 GRS AKL RENTALS AC 1.1 GRS AKL RENTAL…" at bounding box center [1128, 203] width 165 height 26
click at [1006, 154] on div "[DATE] - [DATE]" at bounding box center [717, 148] width 938 height 30
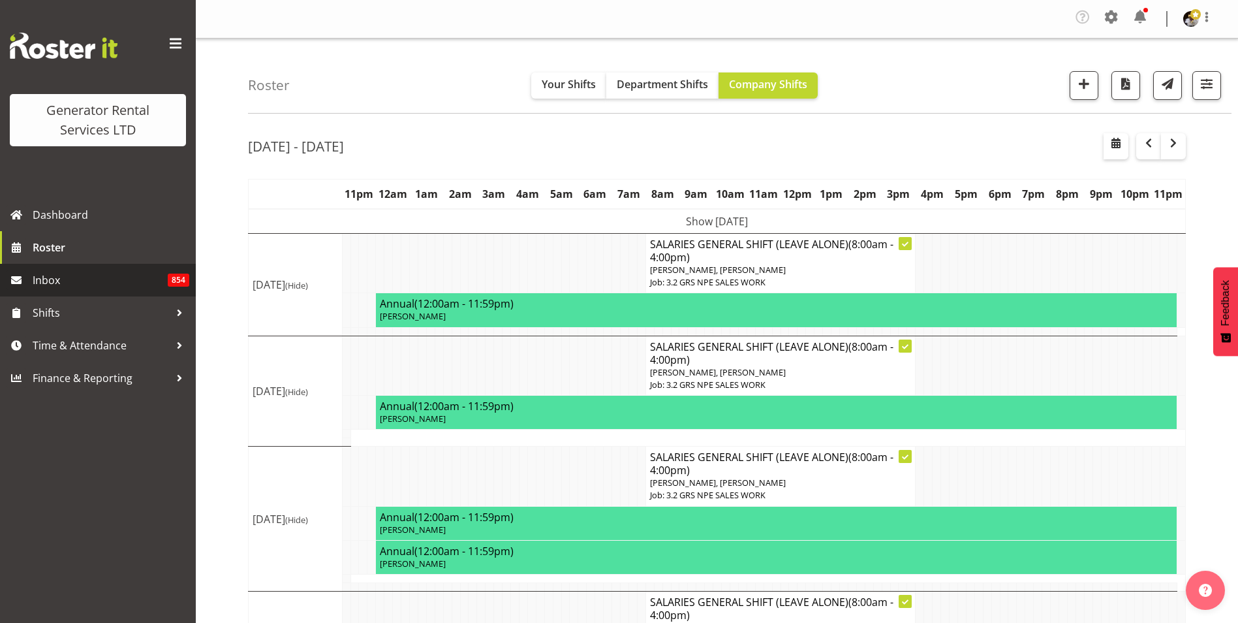
click at [55, 280] on span "Inbox" at bounding box center [100, 280] width 135 height 20
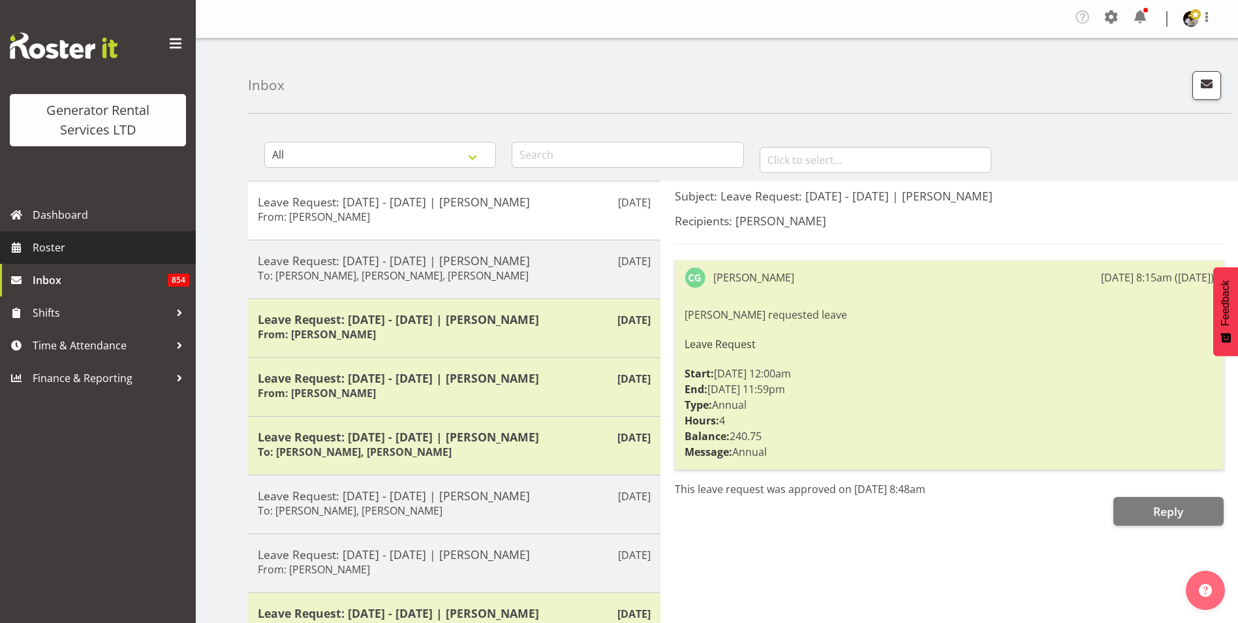
click at [60, 245] on span "Roster" at bounding box center [111, 248] width 157 height 20
